Goal: Information Seeking & Learning: Find contact information

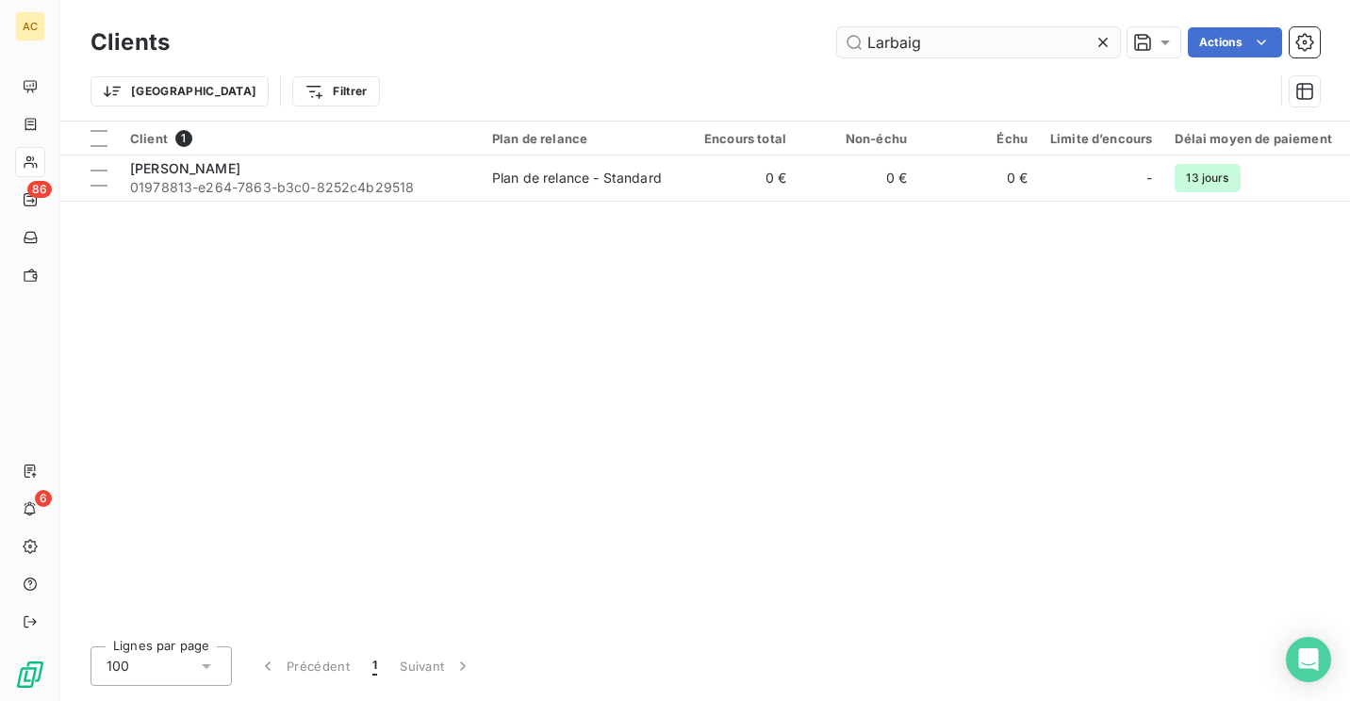
click at [969, 29] on input "Larbaig" at bounding box center [978, 42] width 283 height 30
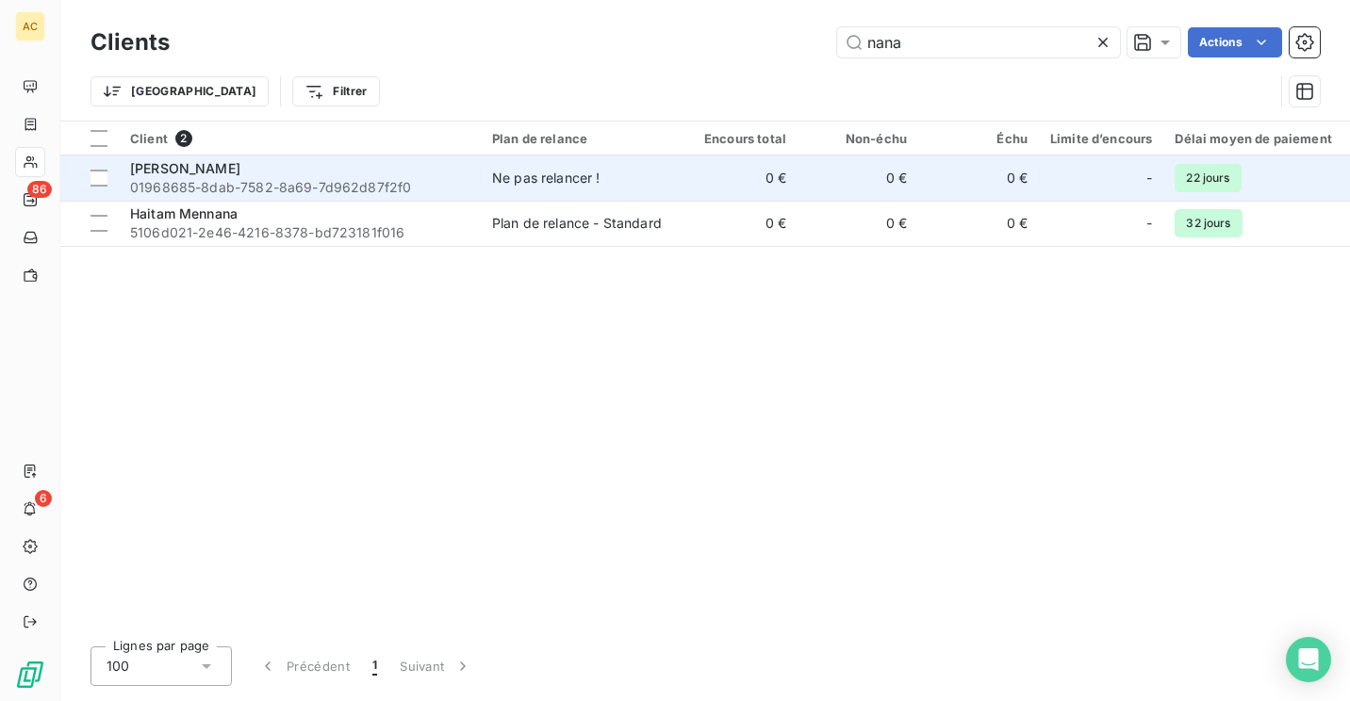
type input "nana"
click at [511, 177] on div "Ne pas relancer !" at bounding box center [546, 178] width 108 height 19
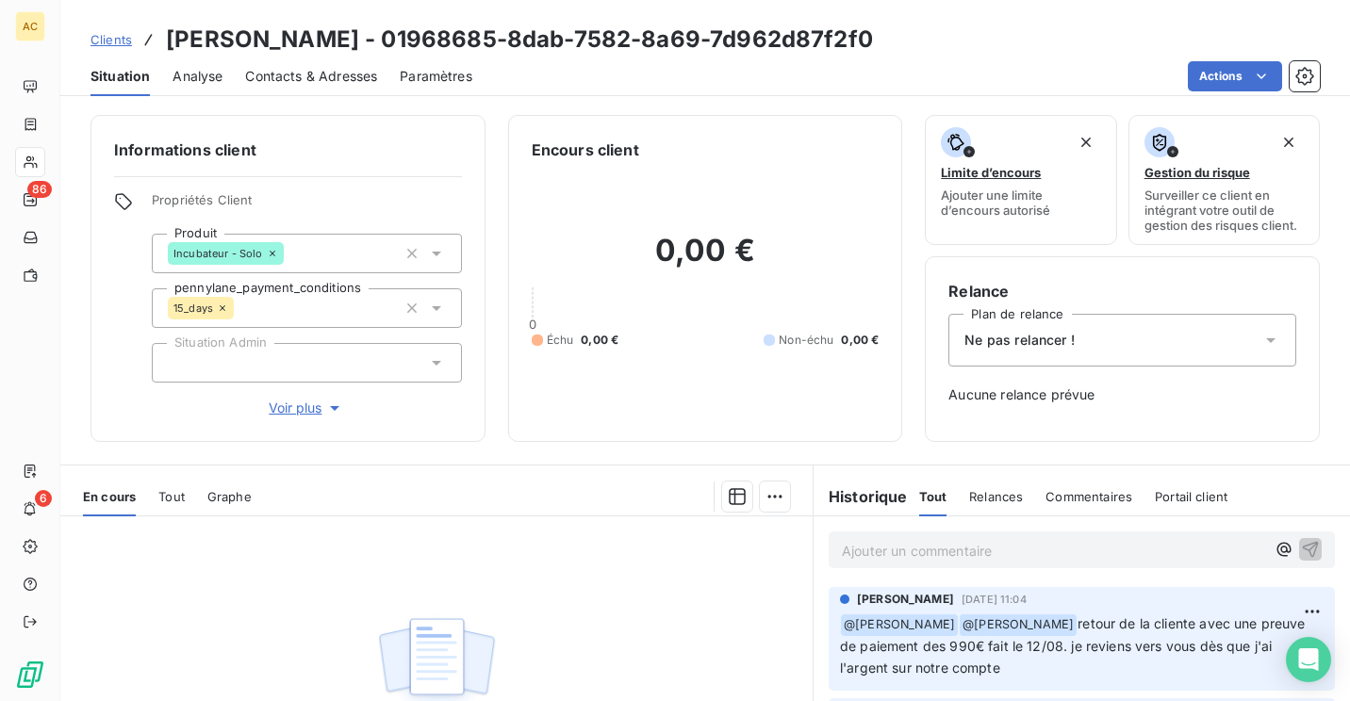
click at [1053, 361] on div "Ne pas relancer !" at bounding box center [1122, 340] width 348 height 53
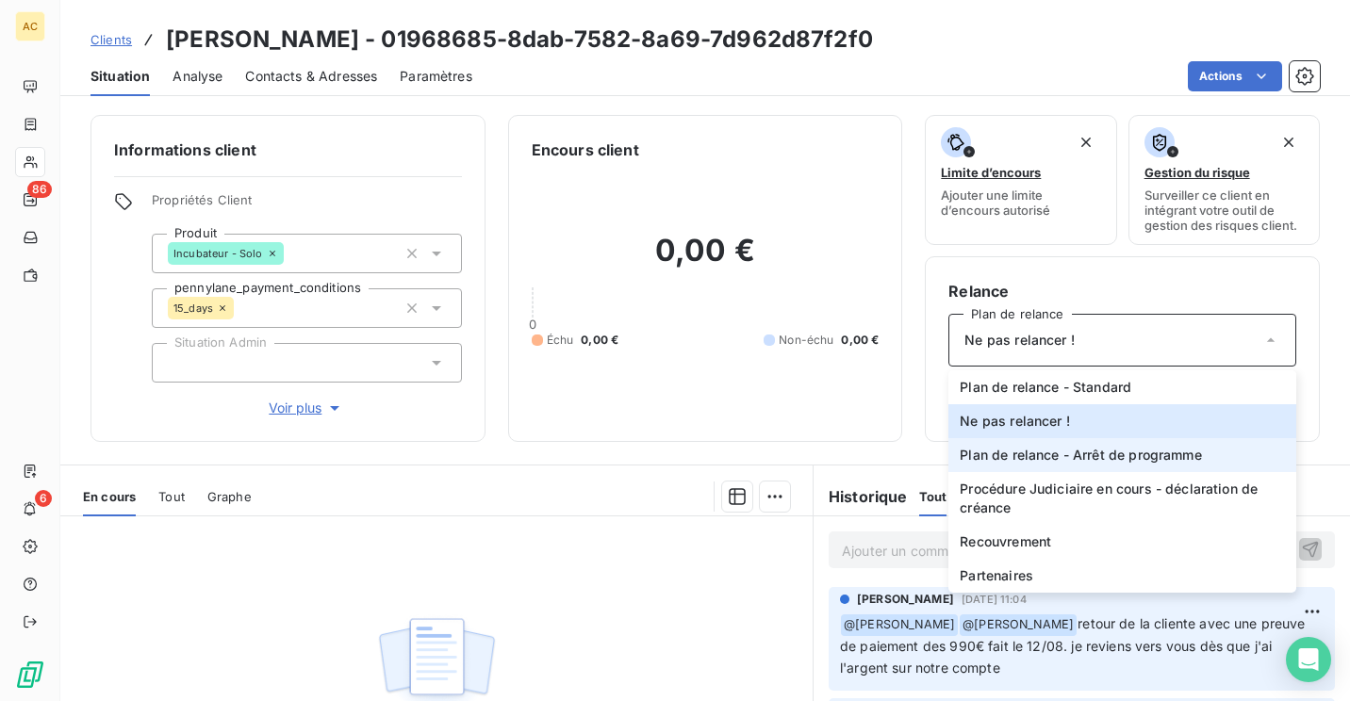
click at [1033, 457] on span "Plan de relance - Arrêt de programme" at bounding box center [1080, 455] width 241 height 19
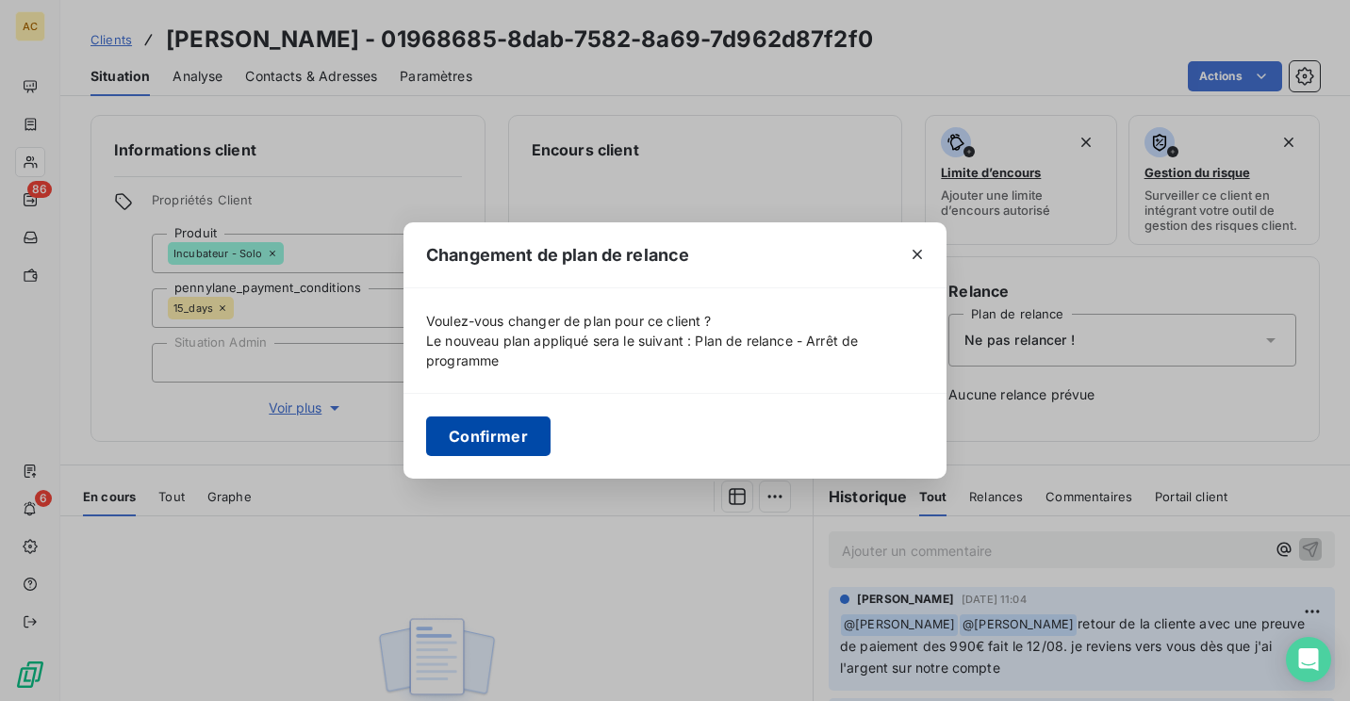
click at [467, 430] on button "Confirmer" at bounding box center [488, 437] width 124 height 40
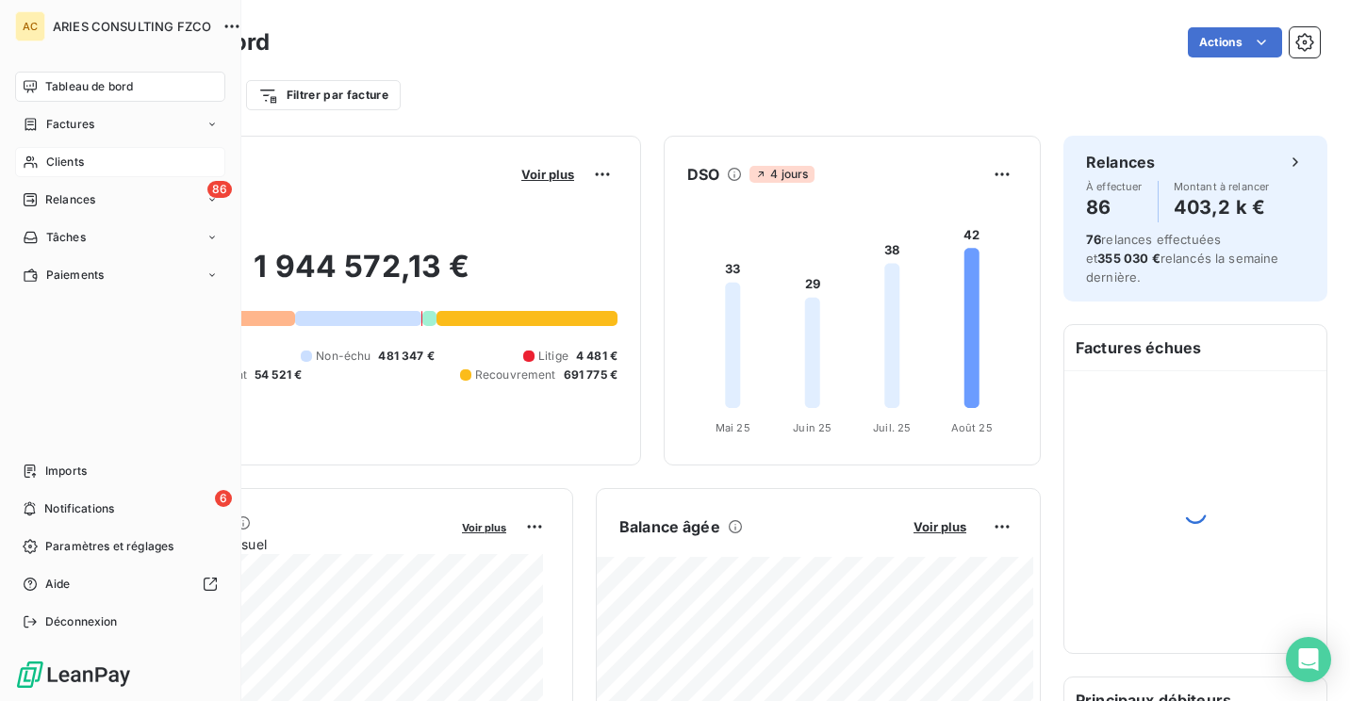
click at [85, 172] on div "Clients" at bounding box center [120, 162] width 210 height 30
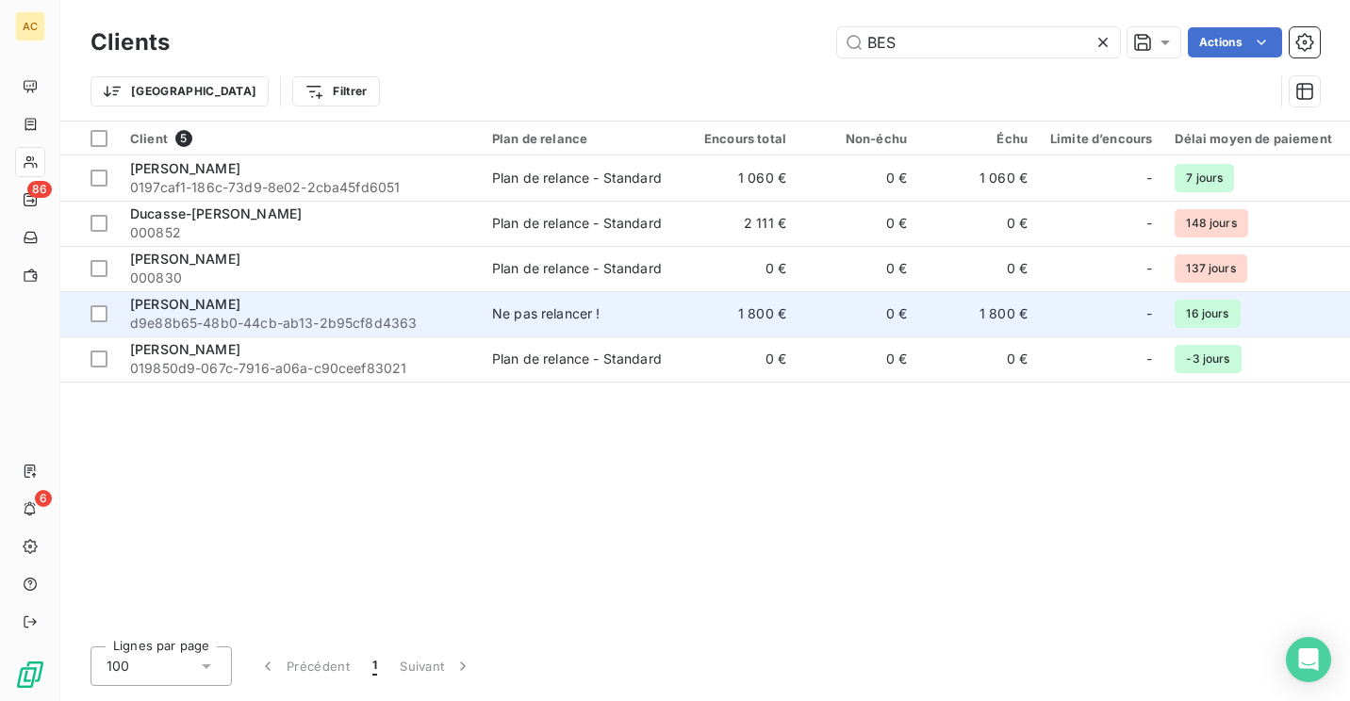
type input "BES"
click at [292, 312] on div "[PERSON_NAME]" at bounding box center [299, 304] width 339 height 19
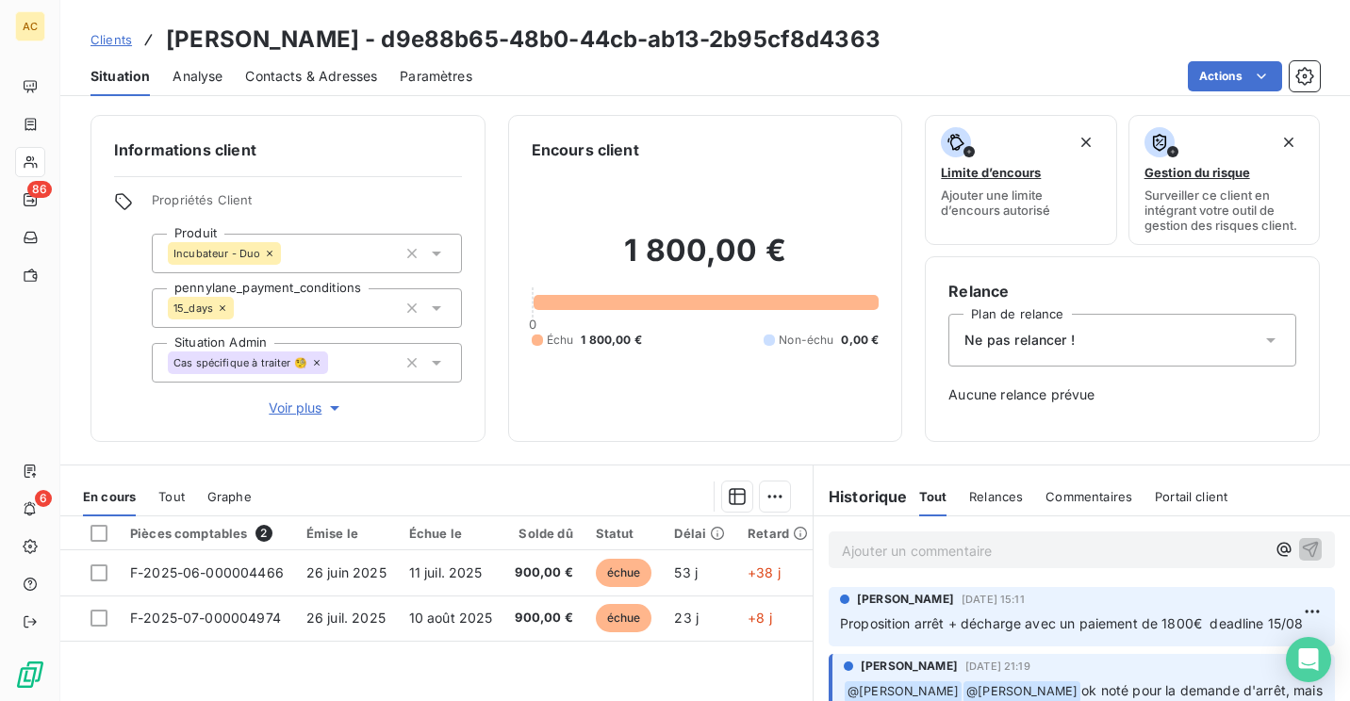
click at [355, 64] on div "Contacts & Adresses" at bounding box center [311, 77] width 132 height 40
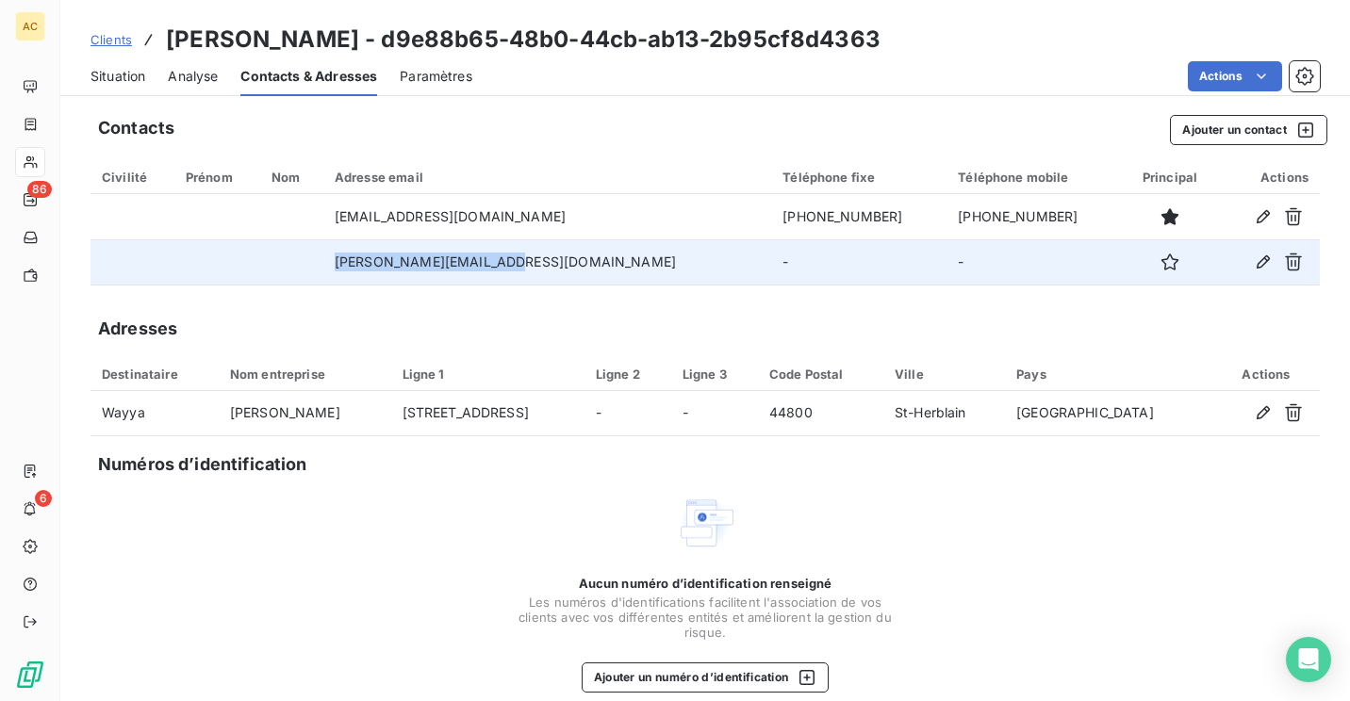
drag, startPoint x: 555, startPoint y: 264, endPoint x: 375, endPoint y: 277, distance: 180.5
click at [375, 277] on td "[PERSON_NAME][EMAIL_ADDRESS][DOMAIN_NAME]" at bounding box center [547, 261] width 448 height 45
copy td "thomas.besry@icloud.com"
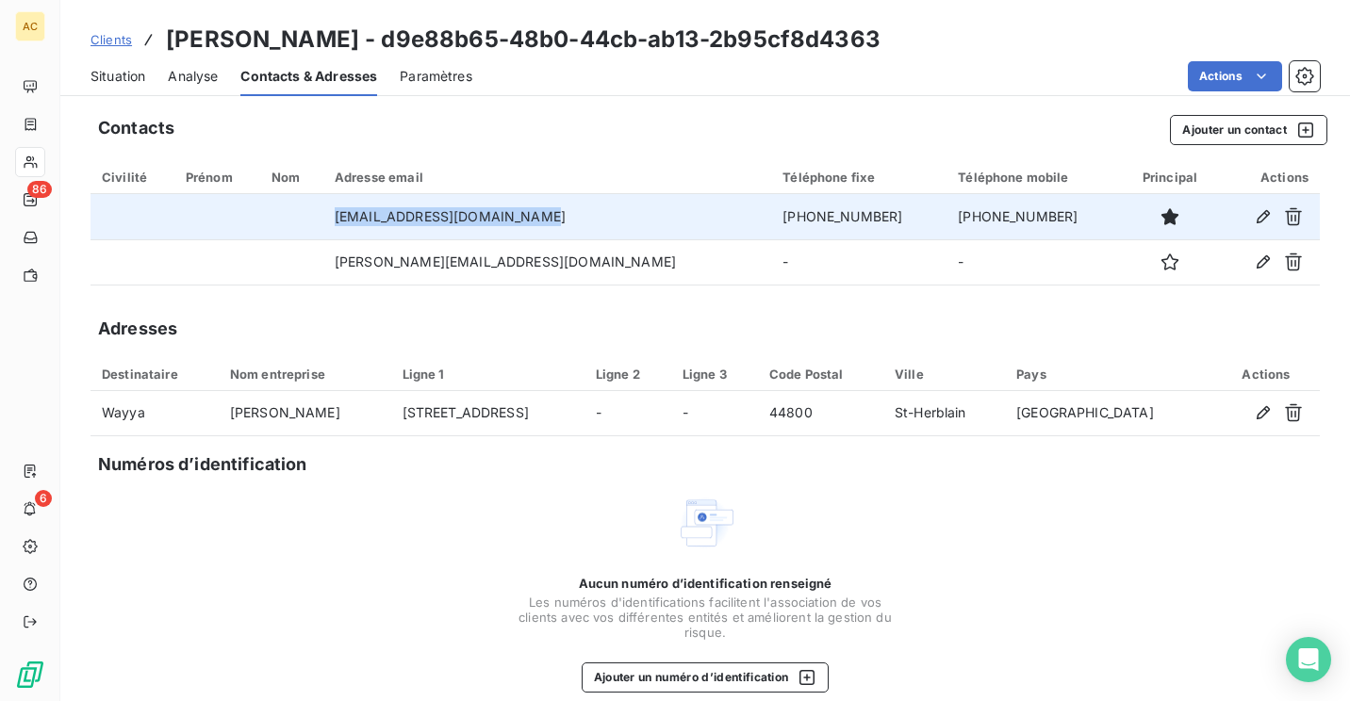
drag, startPoint x: 568, startPoint y: 215, endPoint x: 378, endPoint y: 222, distance: 190.5
click at [378, 222] on td "tazaoui.nessrine@icloud.com" at bounding box center [547, 216] width 448 height 45
copy td "tazaoui.nessrine@icloud.com"
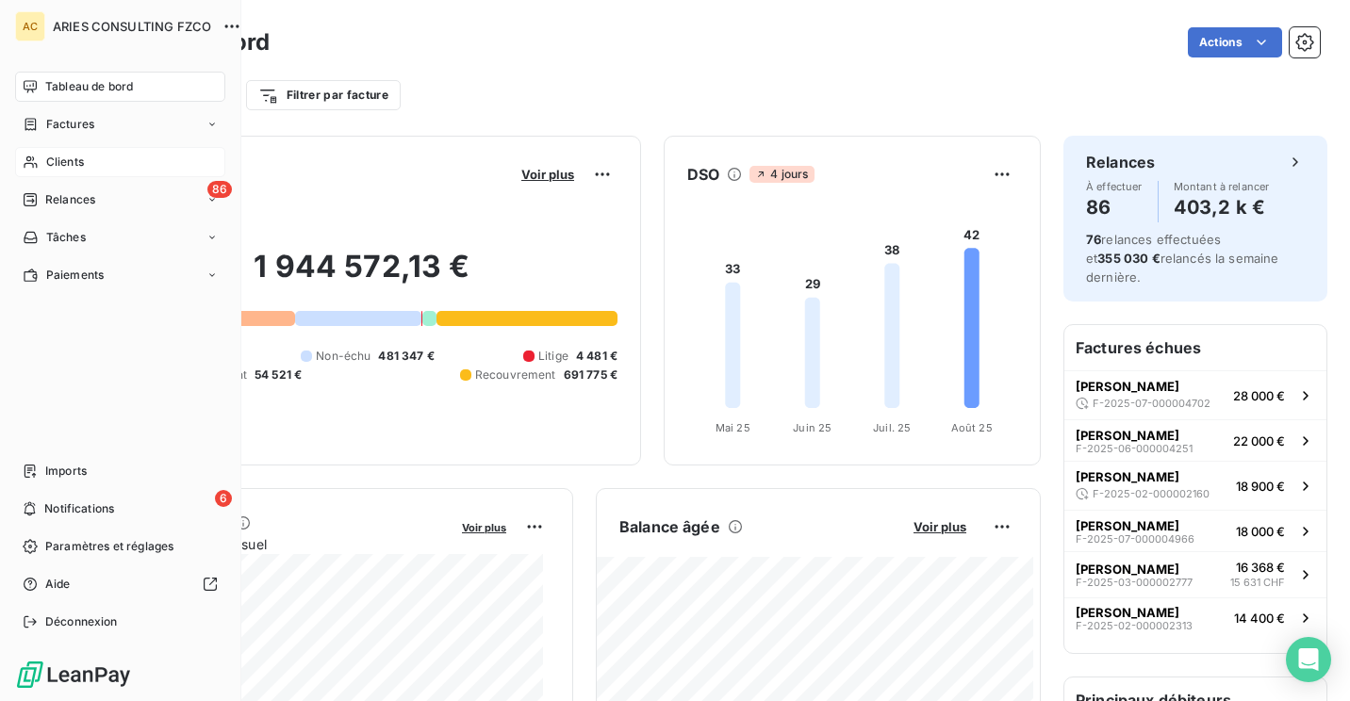
click at [105, 167] on div "Clients" at bounding box center [120, 162] width 210 height 30
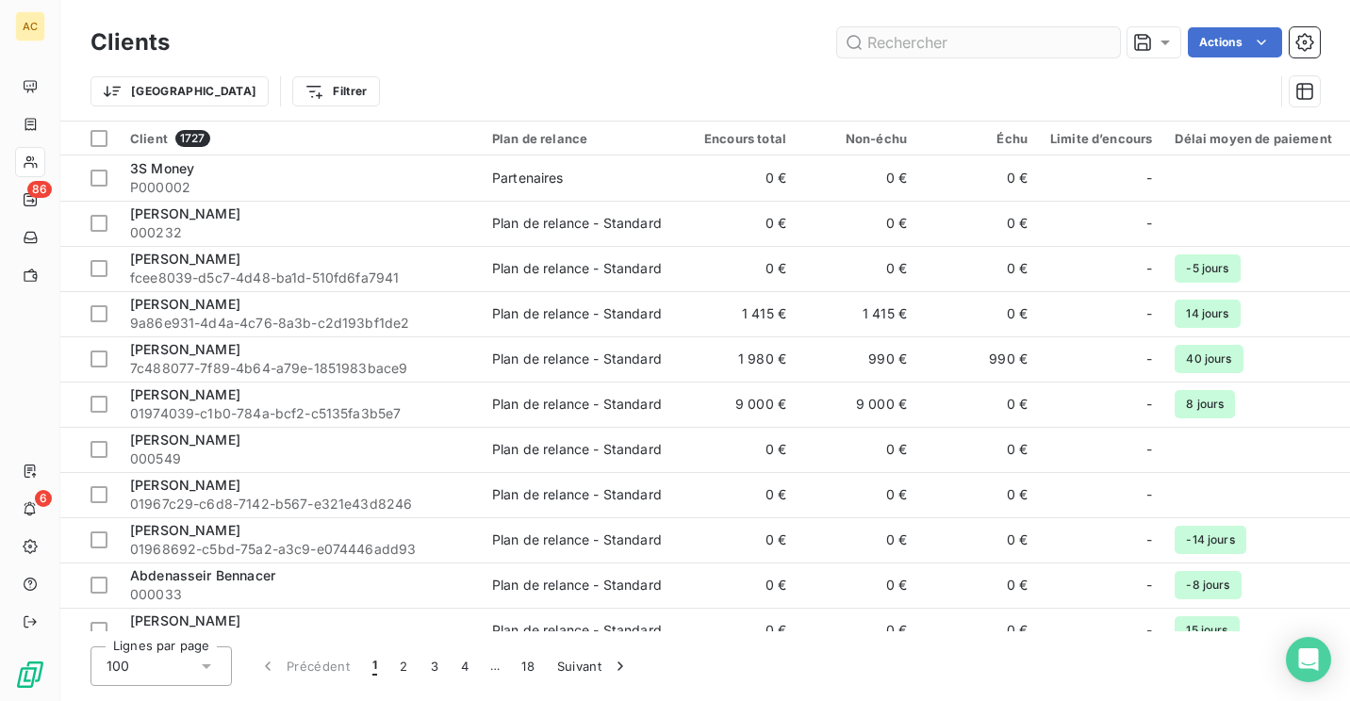
click at [909, 44] on input "text" at bounding box center [978, 42] width 283 height 30
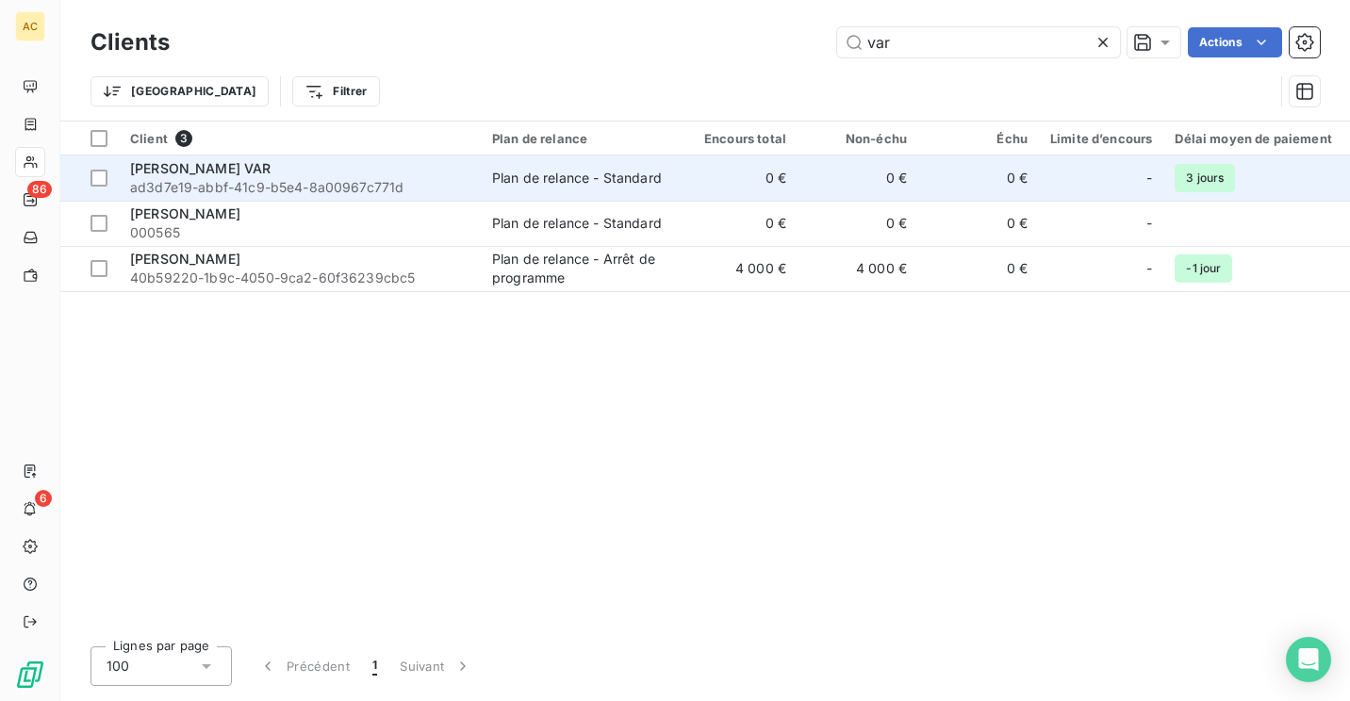
type input "var"
click at [423, 174] on div "Martine VAR" at bounding box center [299, 168] width 339 height 19
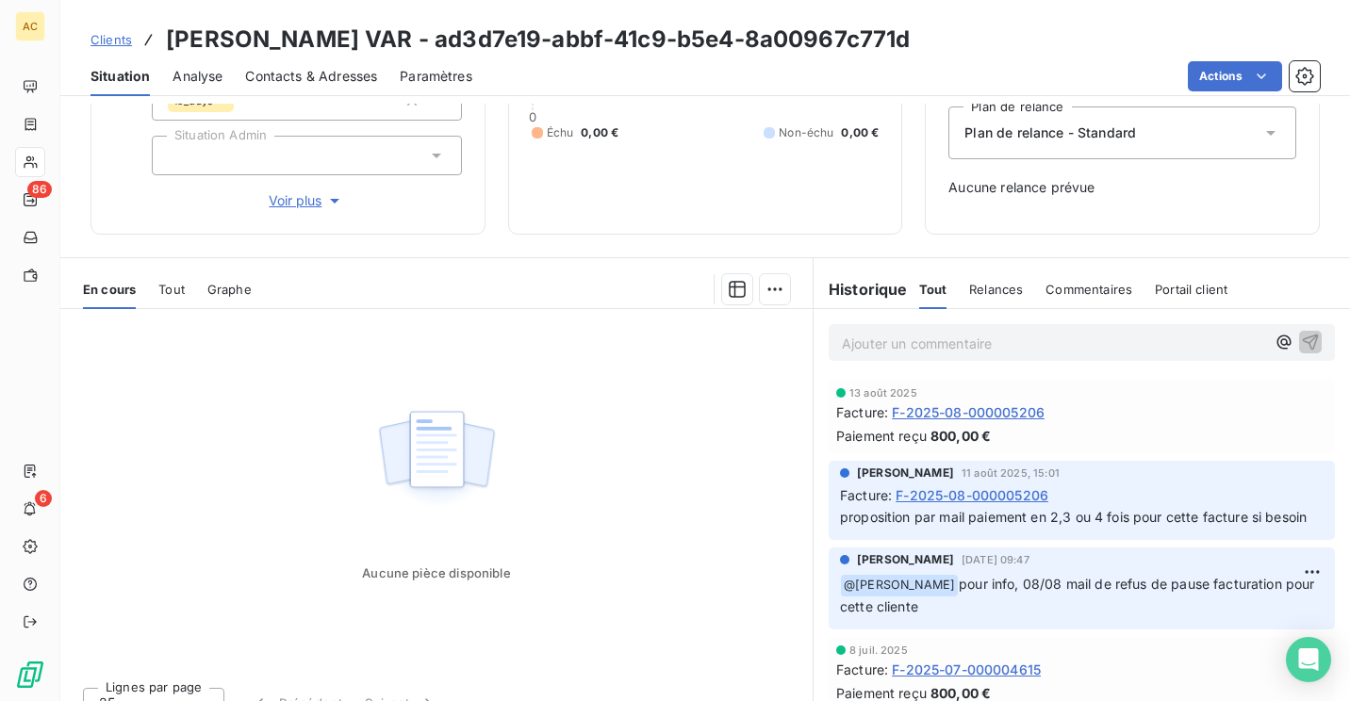
scroll to position [208, 0]
click at [958, 349] on p "Ajouter un commentaire ﻿" at bounding box center [1053, 343] width 423 height 24
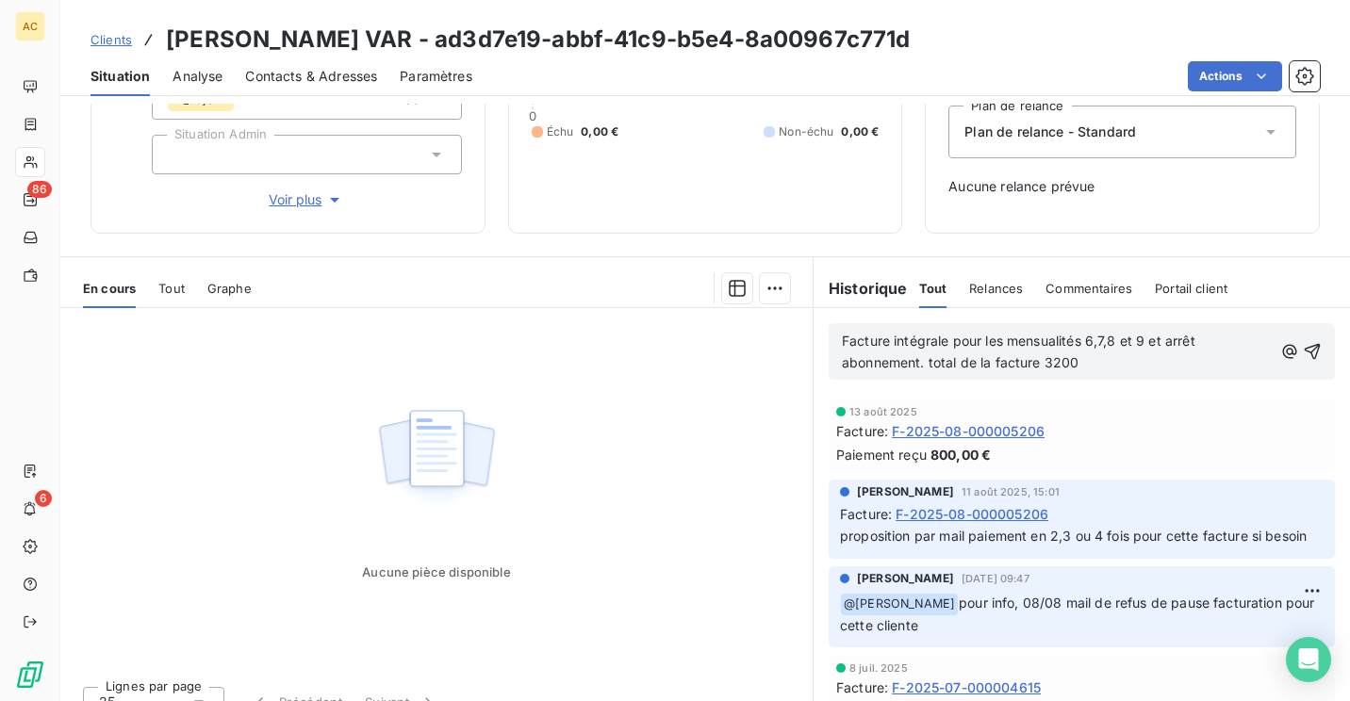
click at [1116, 362] on p "Facture intégrale pour les mensualités 6,7,8 et 9 et arrêt abonnement. total de…" at bounding box center [1057, 352] width 431 height 43
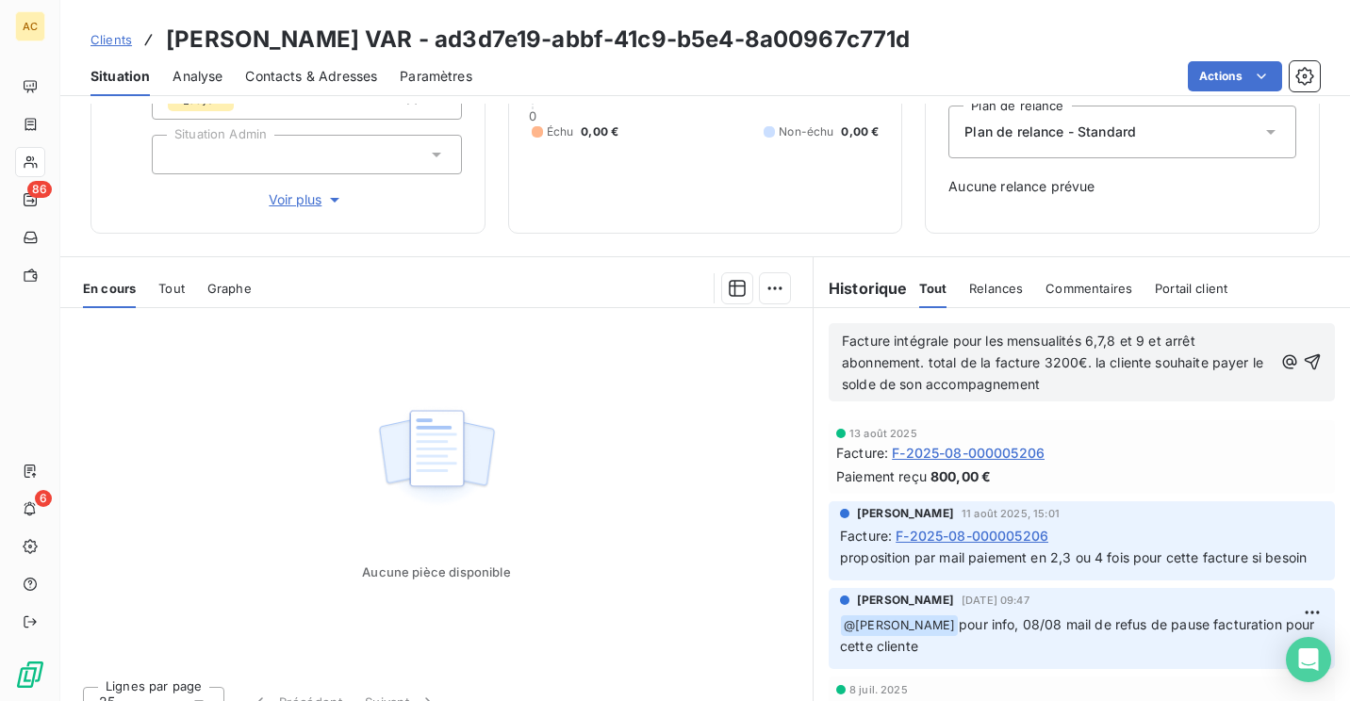
click at [842, 340] on span "Facture intégrale pour les mensualités 6,7,8 et 9 et arrêt abonnement. total de…" at bounding box center [1054, 362] width 425 height 59
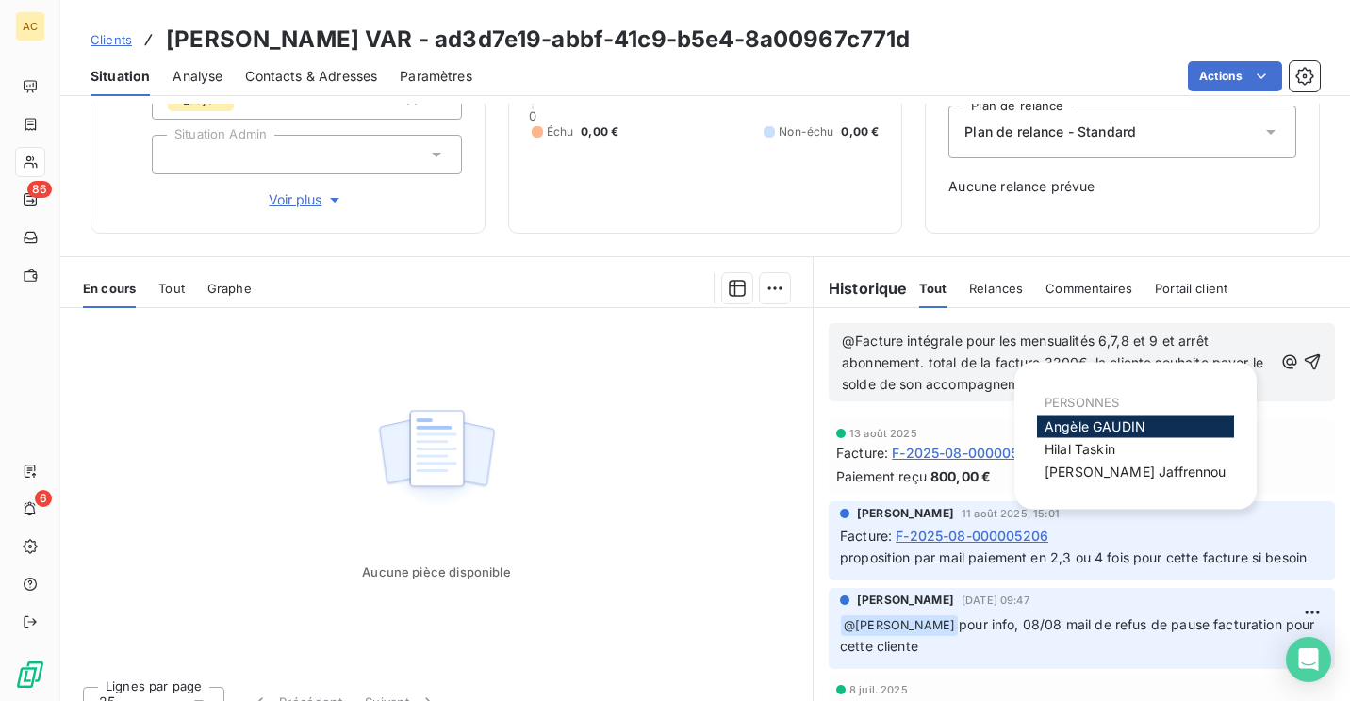
click at [1097, 429] on span "Angèle GAUDIN" at bounding box center [1094, 427] width 101 height 16
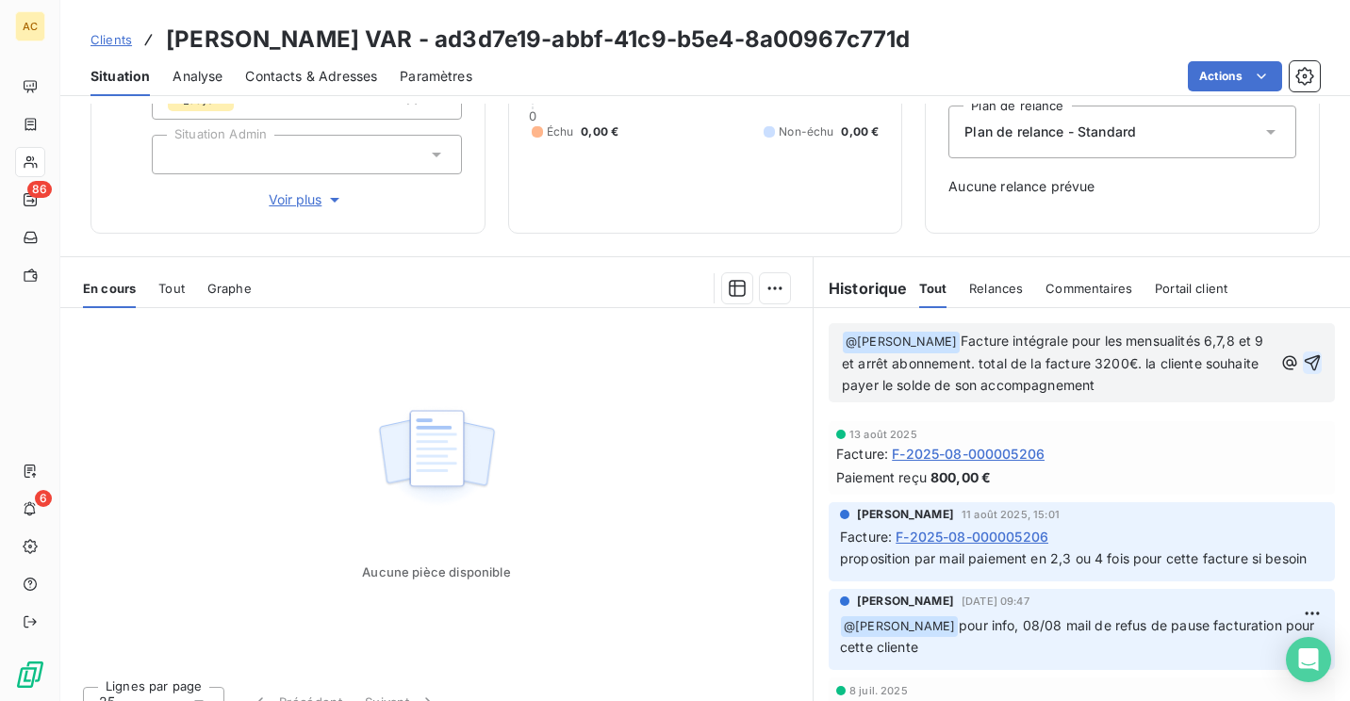
click at [1305, 356] on icon "button" at bounding box center [1313, 362] width 16 height 16
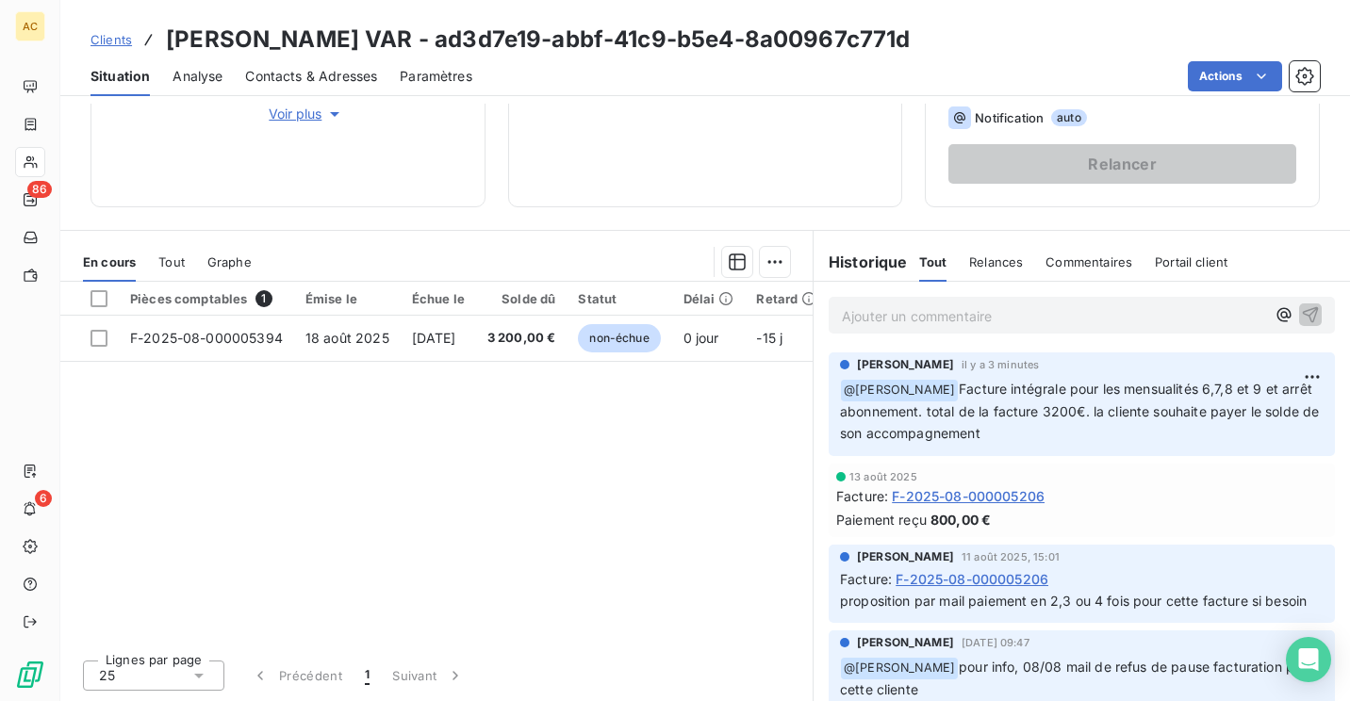
scroll to position [0, 0]
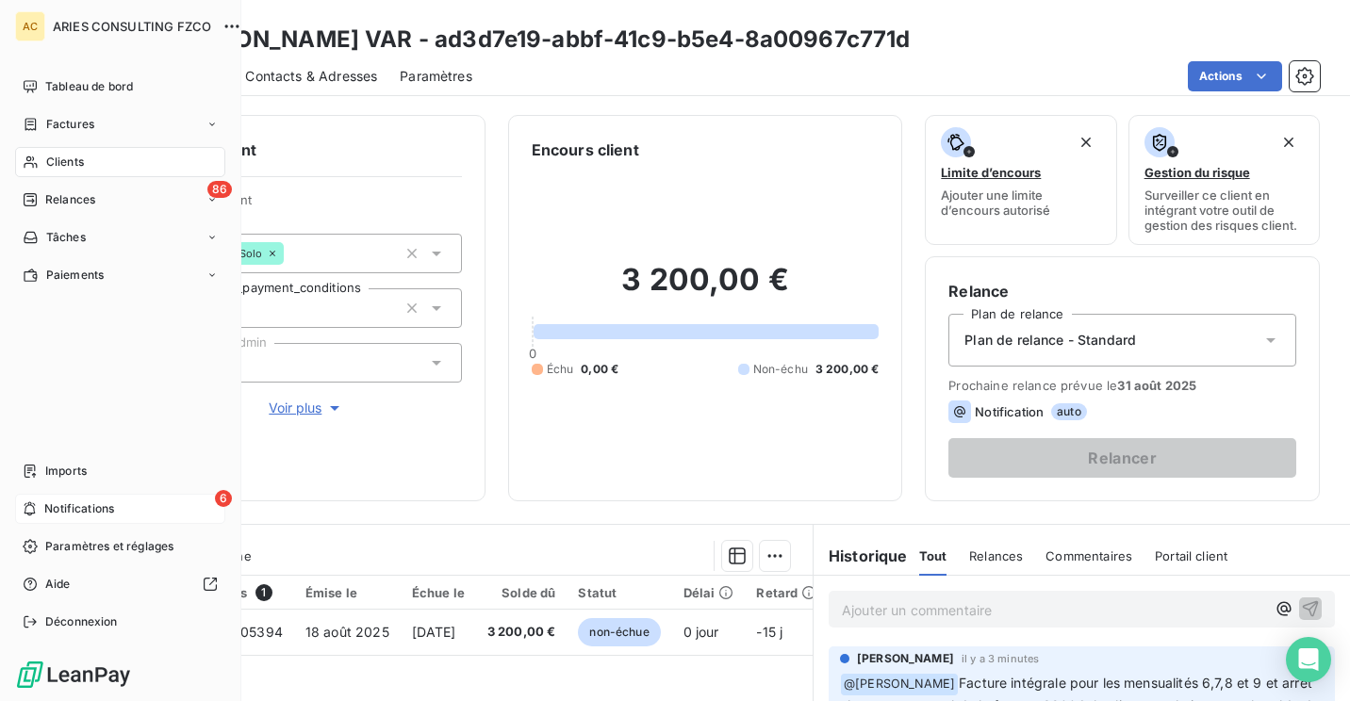
click at [60, 503] on span "Notifications" at bounding box center [79, 509] width 70 height 17
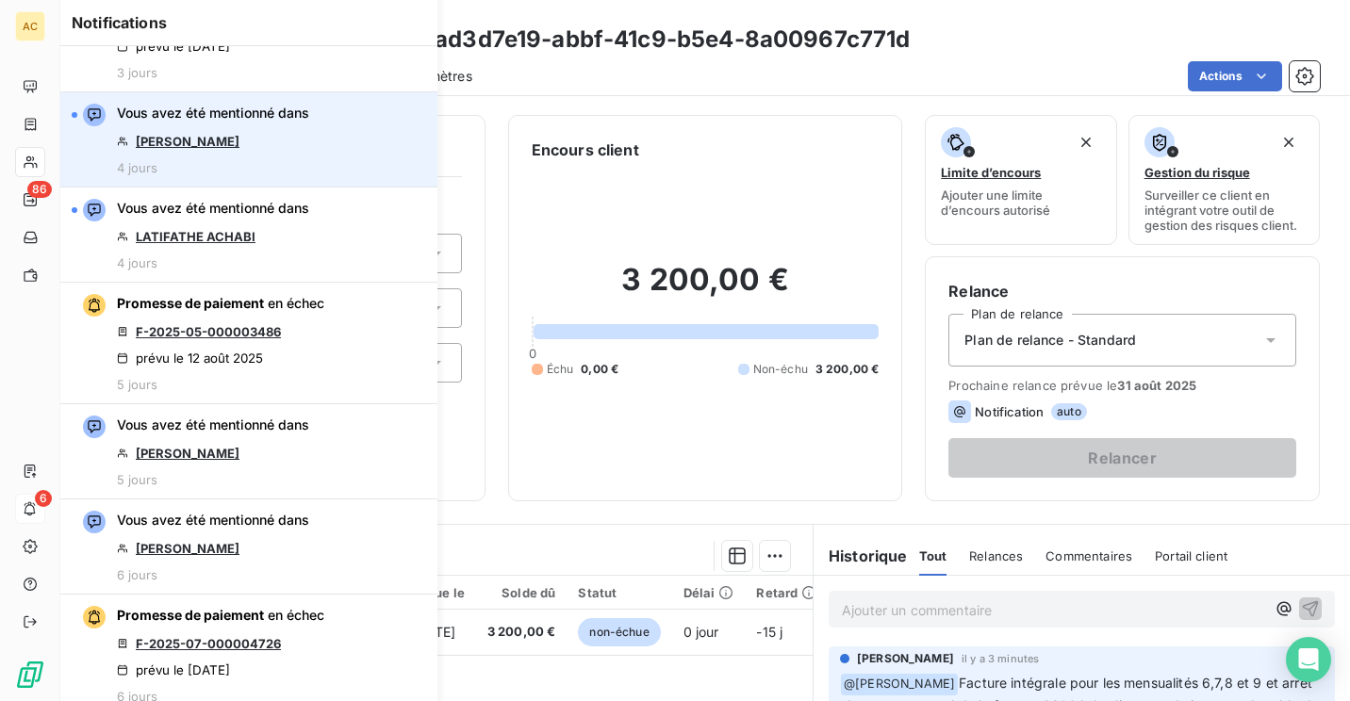
scroll to position [438, 0]
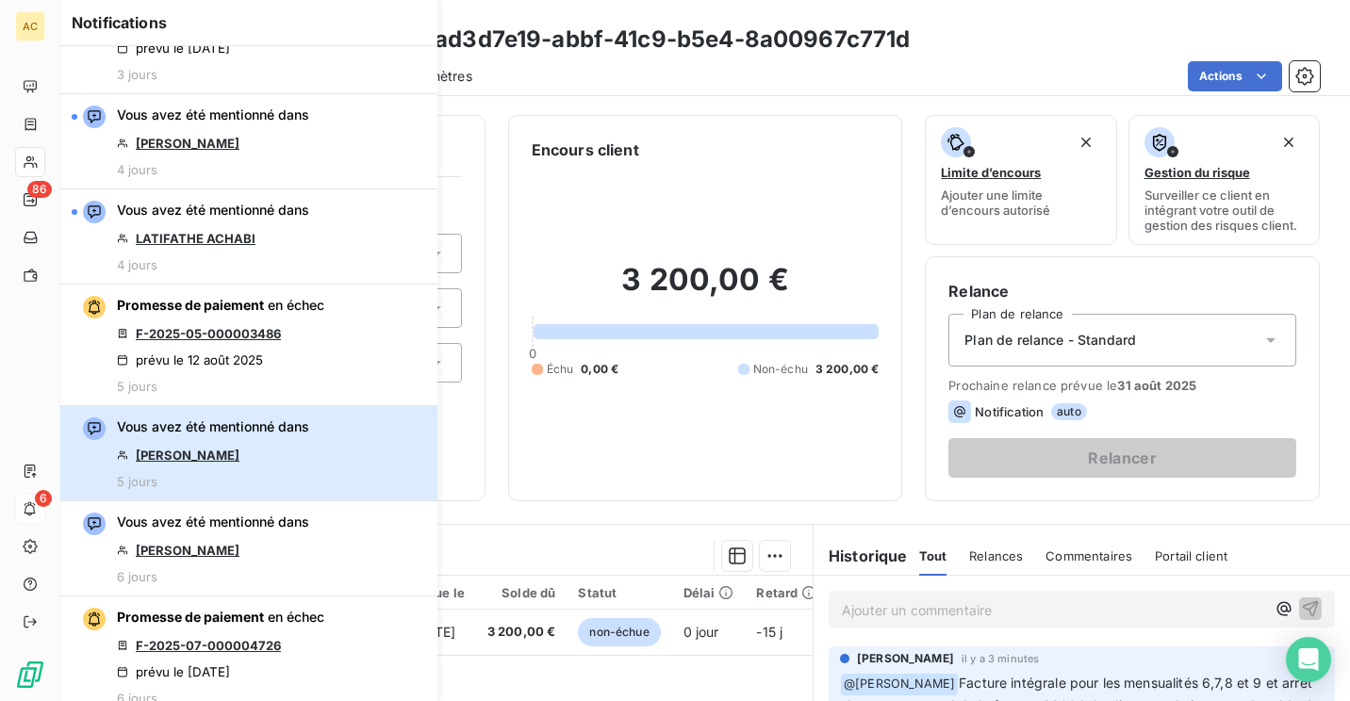
click at [287, 455] on div "Vous avez été mentionné dans Dior Martin 5 jours" at bounding box center [213, 454] width 192 height 72
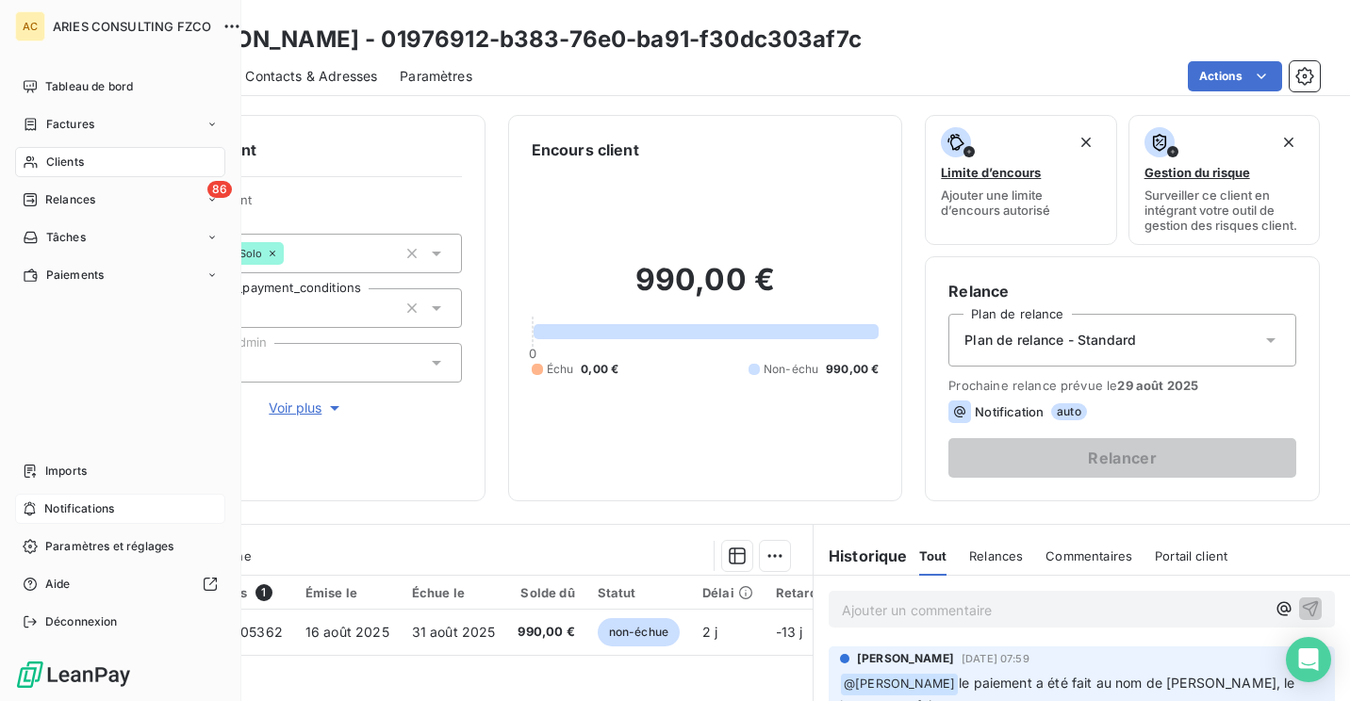
click at [104, 510] on span "Notifications" at bounding box center [79, 509] width 70 height 17
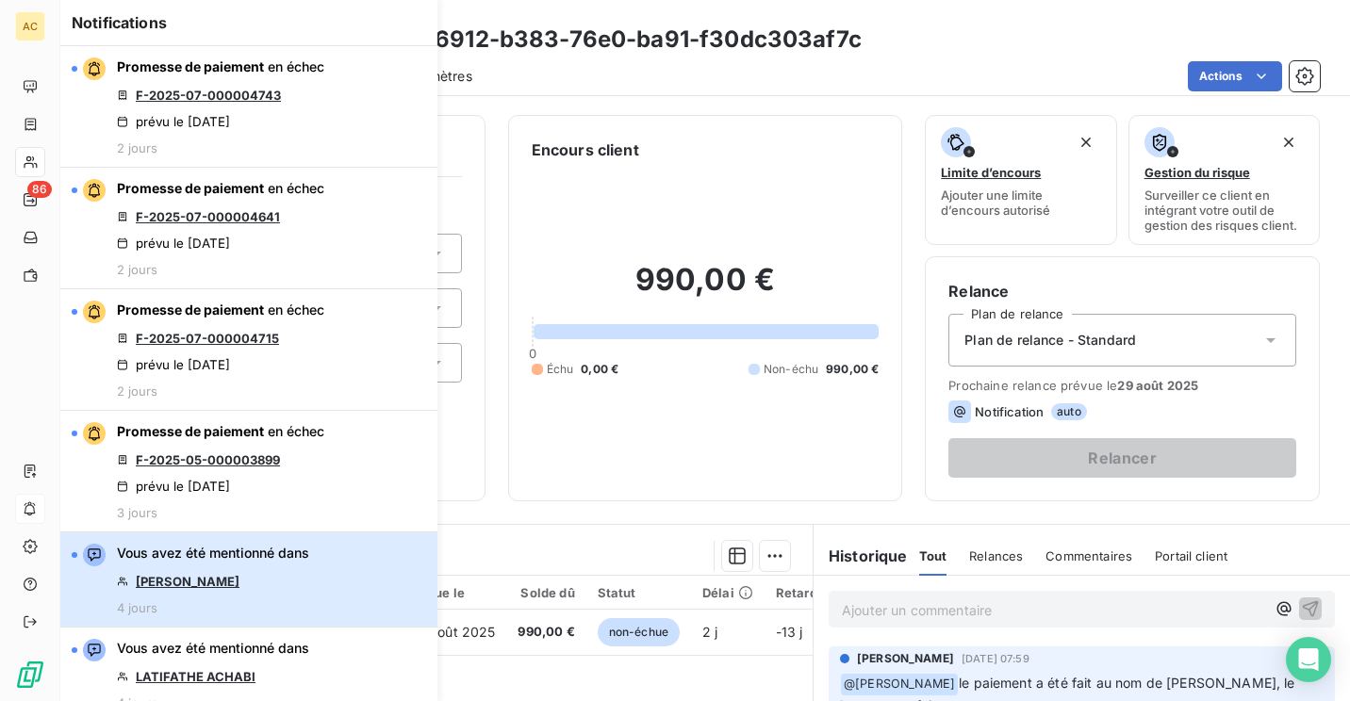
click at [329, 578] on button "Vous avez été mentionné dans Sindy BERTHELOT 4 jours" at bounding box center [248, 580] width 377 height 95
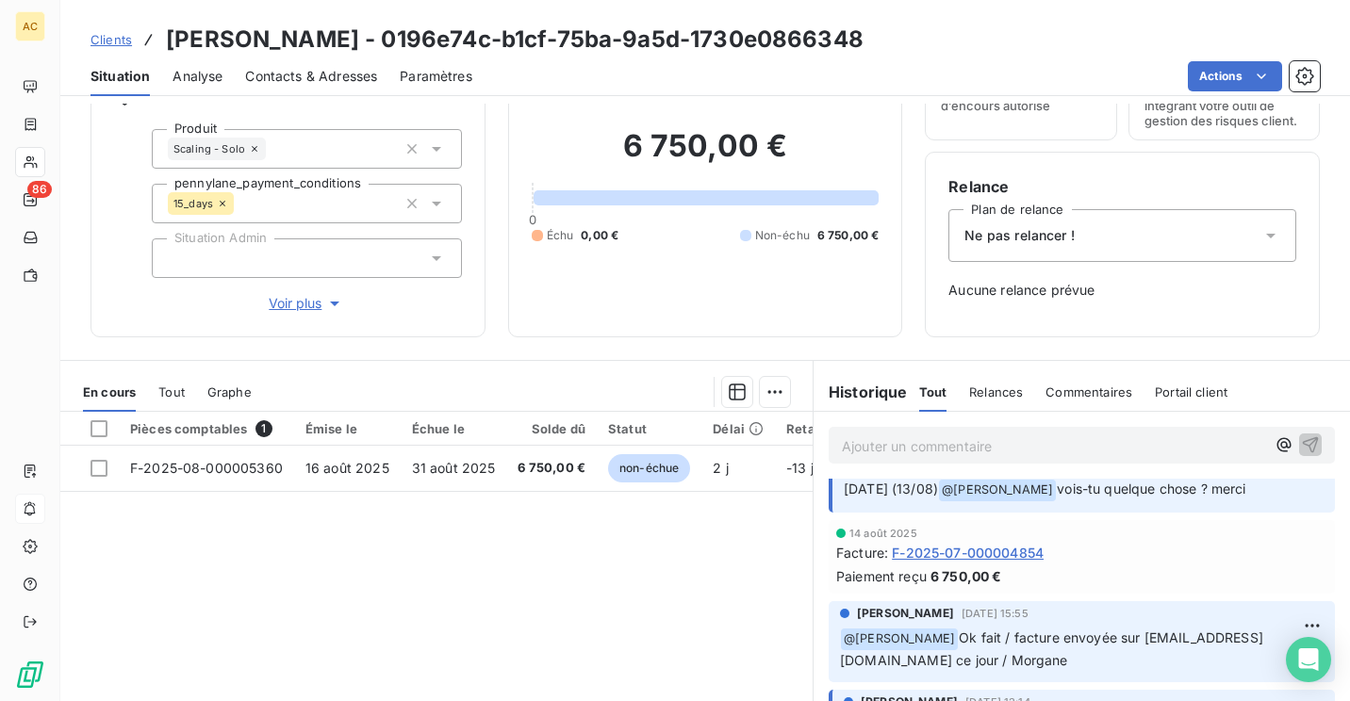
scroll to position [53, 0]
click at [290, 31] on h3 "Sindy BERTHELOT - 0196e74c-b1cf-75ba-9a5d-1730e0866348" at bounding box center [515, 40] width 698 height 34
copy h3 "BERTHELOT"
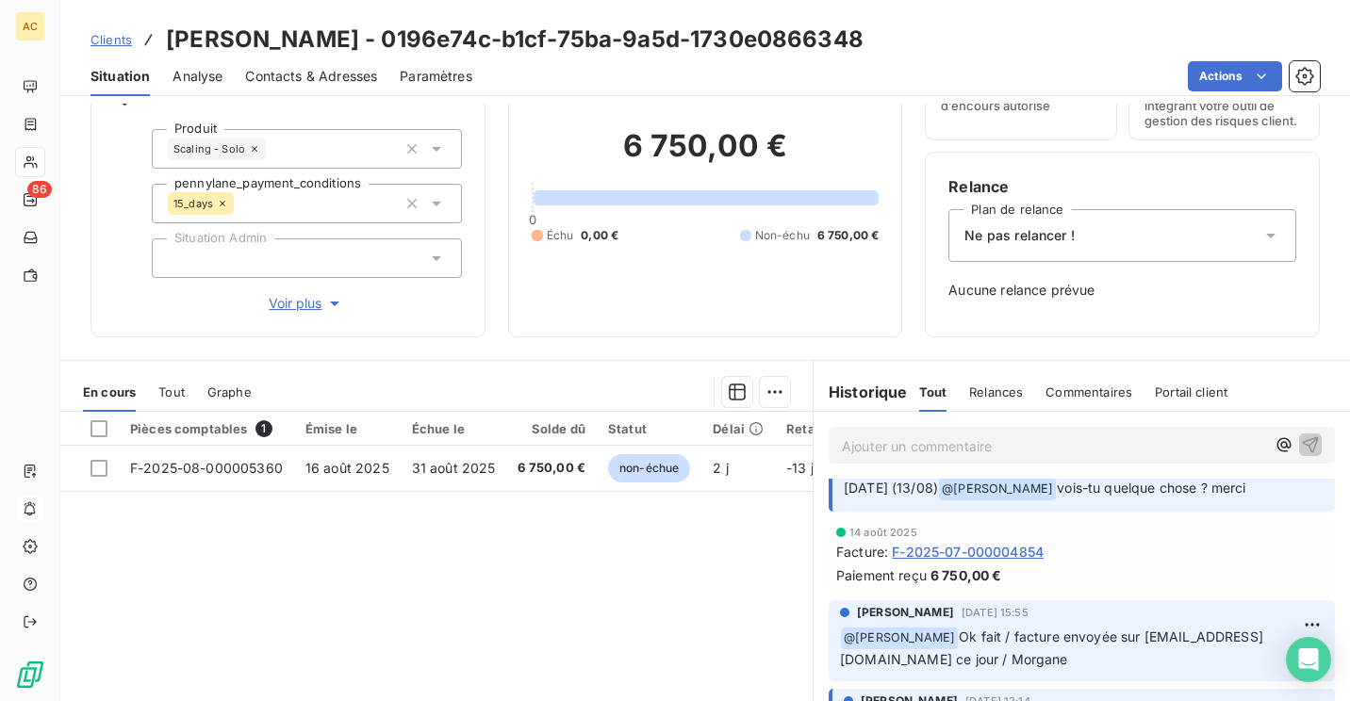
click at [945, 452] on p "Ajouter un commentaire ﻿" at bounding box center [1053, 447] width 423 height 24
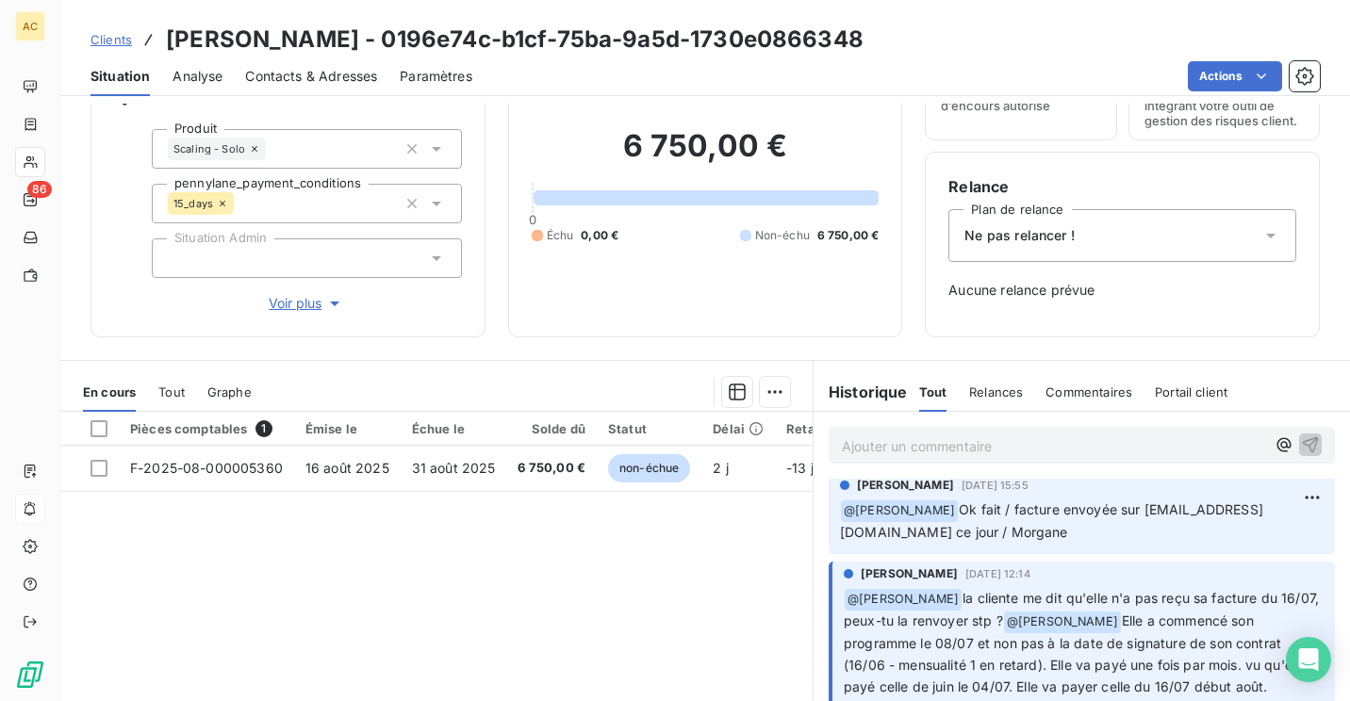
scroll to position [0, 0]
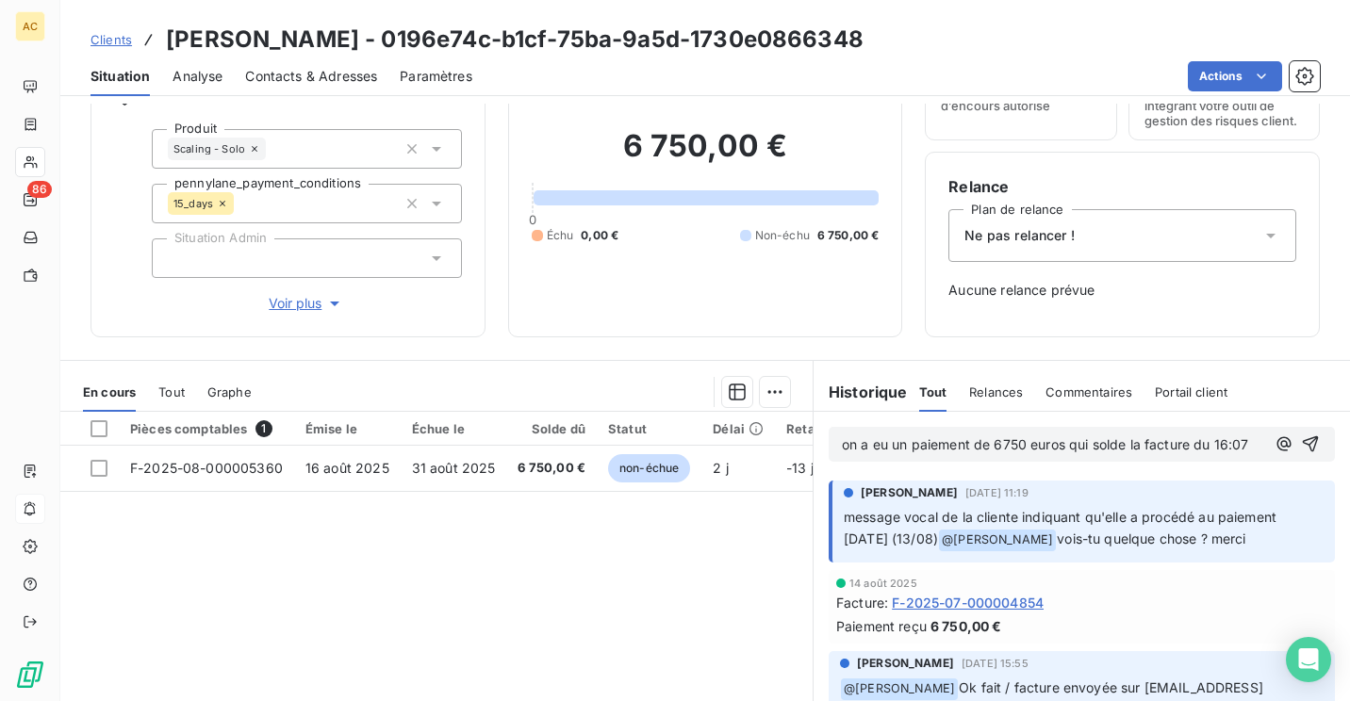
click at [850, 452] on span "on a eu un paiement de 6750 euros qui solde la facture du 16:07" at bounding box center [1045, 444] width 406 height 16
click at [842, 435] on p "on a eu un paiement de 6750 euros qui solde la facture du 16/07" at bounding box center [1053, 446] width 423 height 22
click at [842, 443] on span "on a eu un paiement de 6750 euros qui solde la facture du 16/07" at bounding box center [1045, 444] width 407 height 16
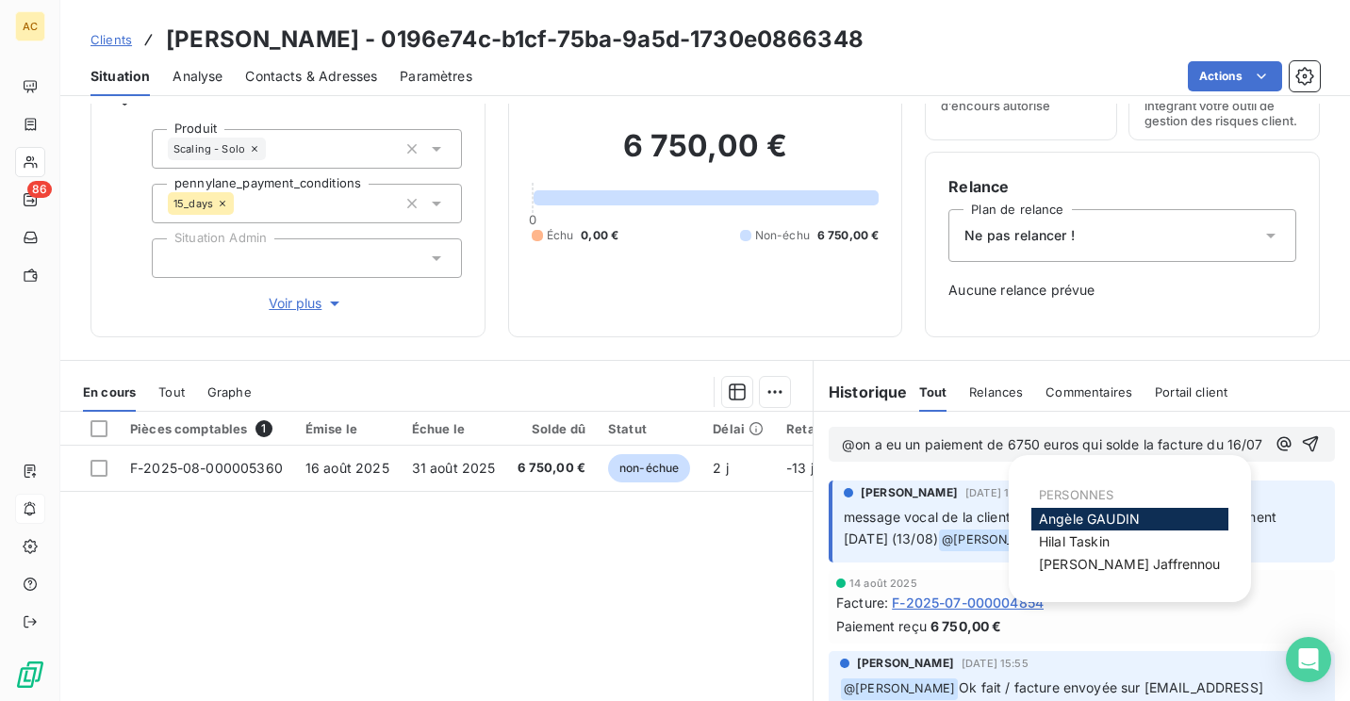
click at [1141, 517] on div "Angèle GAUDIN" at bounding box center [1129, 519] width 197 height 23
click at [1115, 517] on span "Angèle GAUDIN" at bounding box center [1089, 519] width 101 height 16
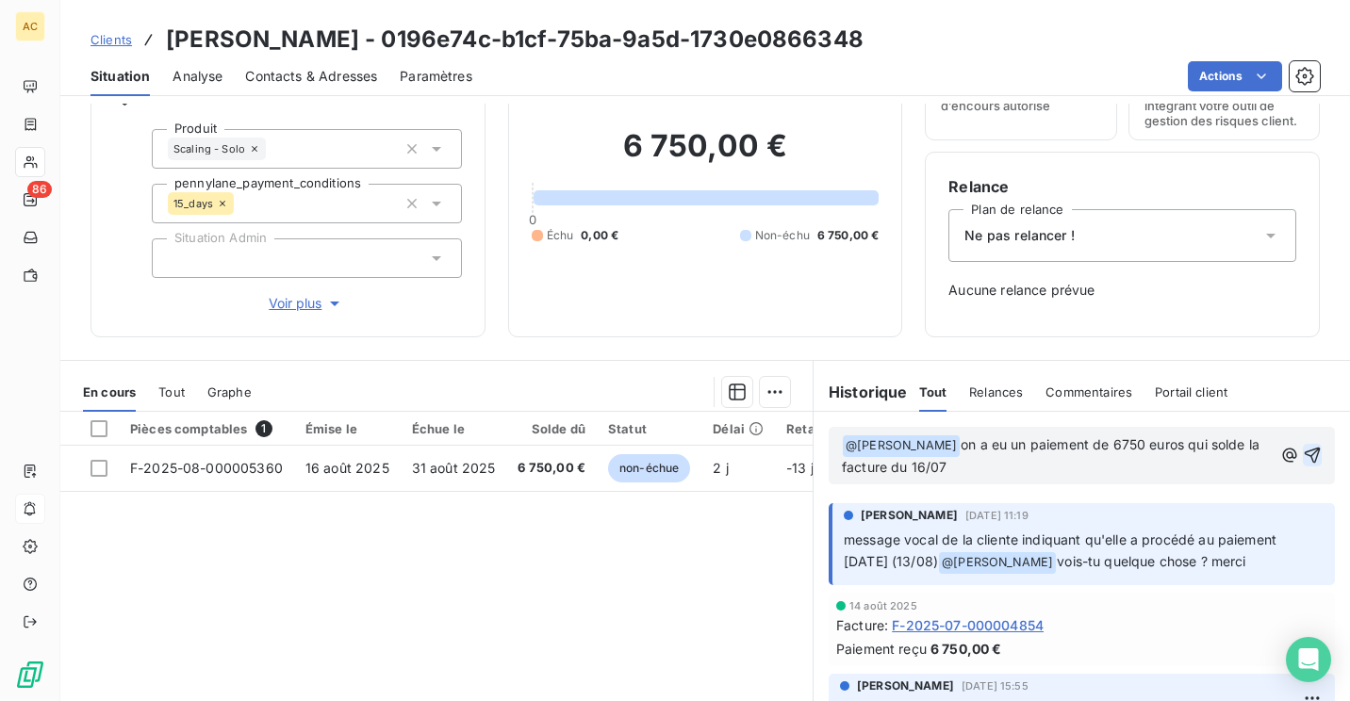
click at [1303, 454] on icon "button" at bounding box center [1312, 455] width 19 height 19
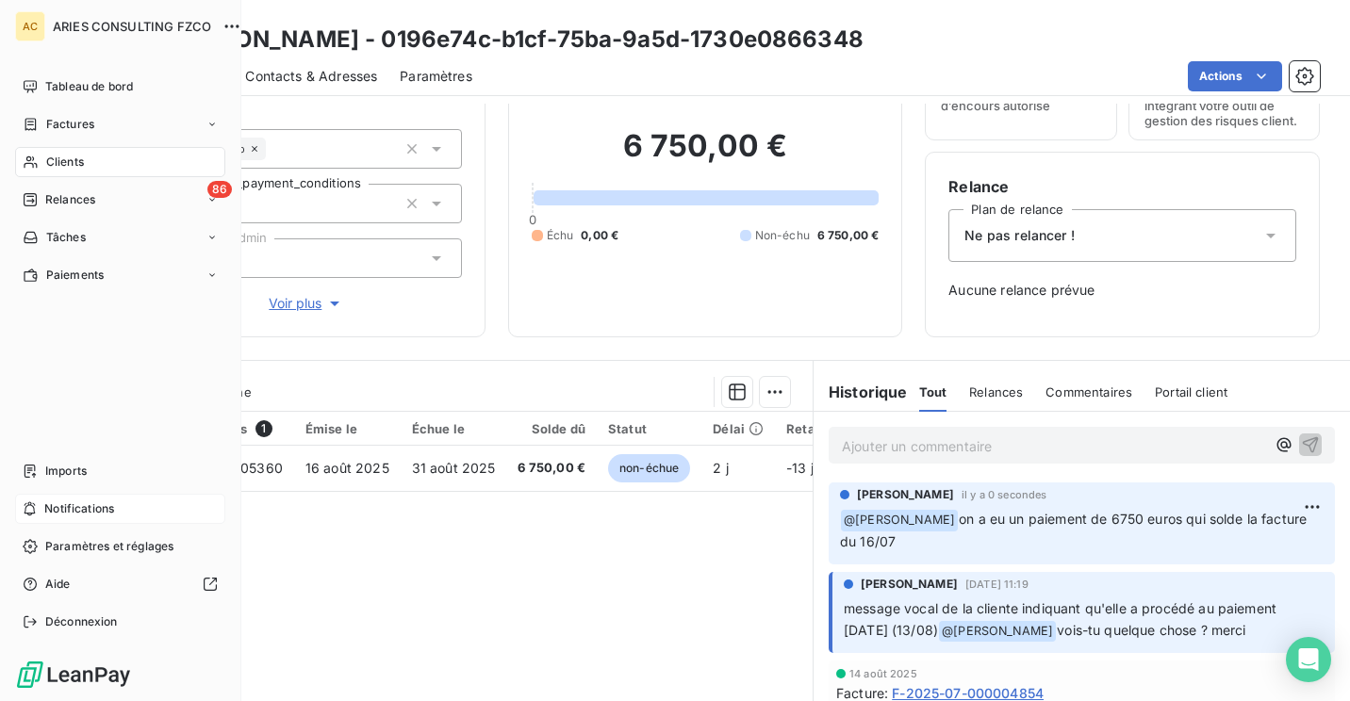
click at [66, 509] on span "Notifications" at bounding box center [79, 509] width 70 height 17
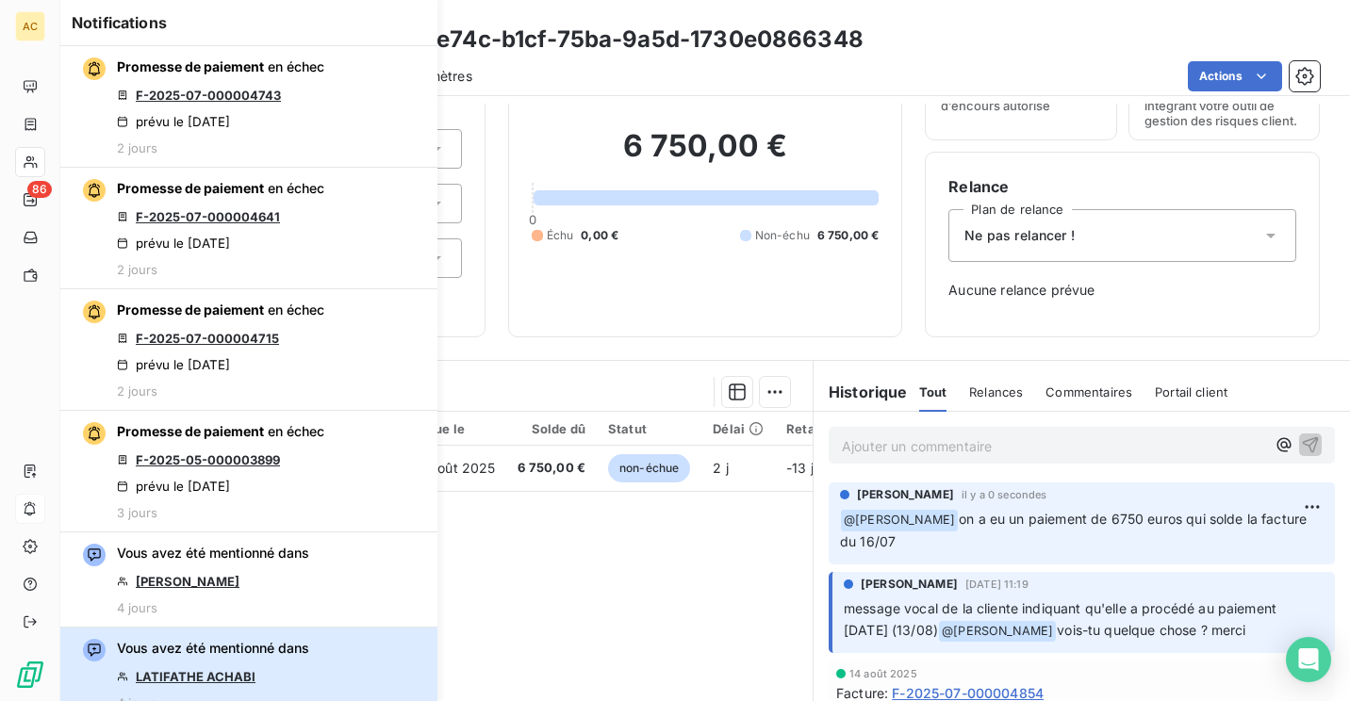
click at [303, 659] on div "Vous avez été mentionné dans LATIFATHE ACHABI 4 jours" at bounding box center [213, 675] width 192 height 72
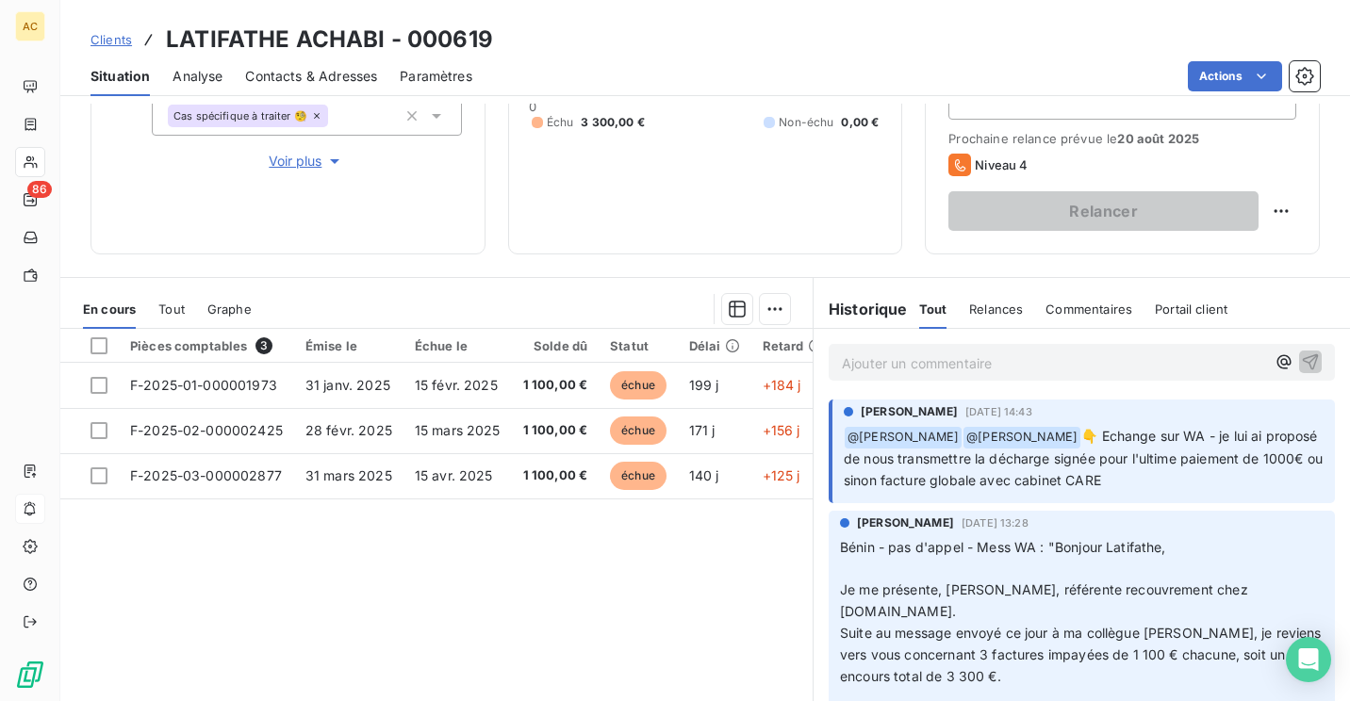
click at [460, 613] on div "Pièces comptables 3 Émise le Échue le Solde dû Statut Délai Retard F-2025-01-00…" at bounding box center [436, 510] width 752 height 363
